Goal: Information Seeking & Learning: Learn about a topic

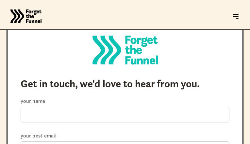
type input "ePwYQRAOmTgdirns"
type input "nodifazuni94@gmail.com"
